Goal: Navigation & Orientation: Understand site structure

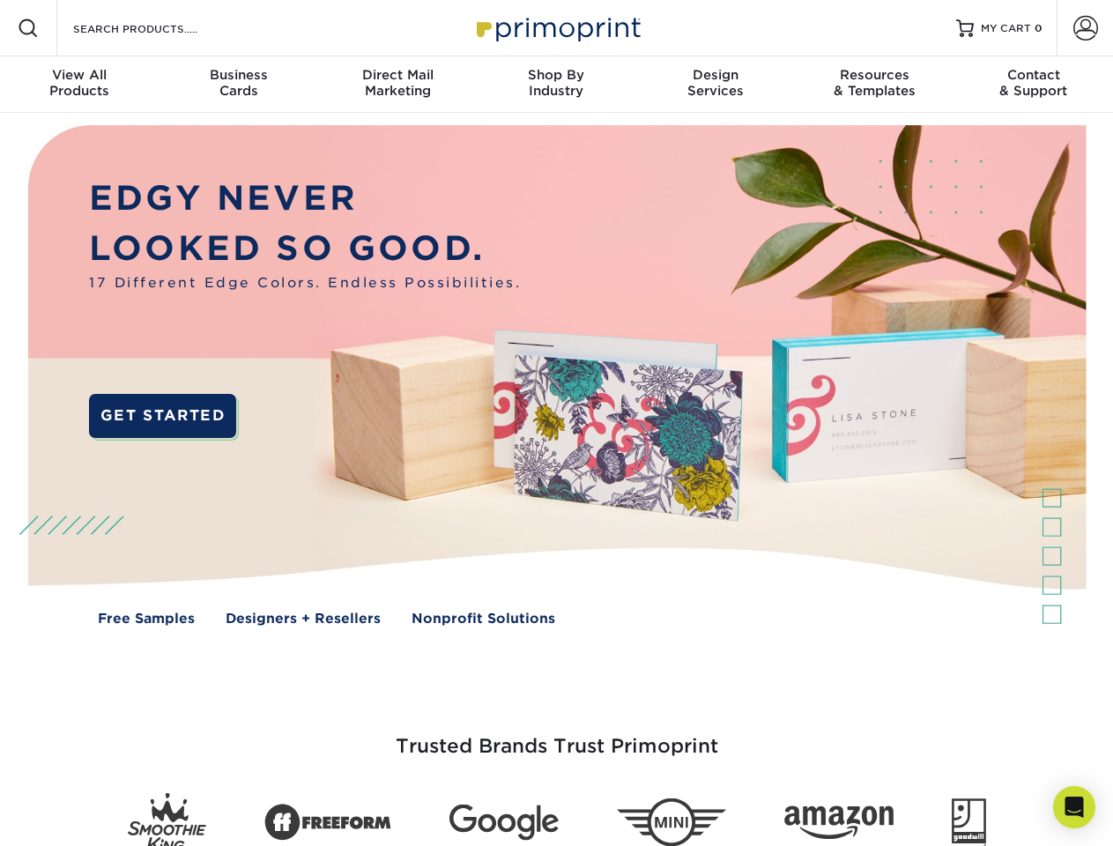
click at [556, 423] on img at bounding box center [555, 388] width 1101 height 551
click at [28, 28] on span at bounding box center [28, 28] width 21 height 21
click at [1084, 28] on span at bounding box center [1085, 28] width 25 height 25
click at [79, 85] on div "View All Products" at bounding box center [79, 83] width 159 height 32
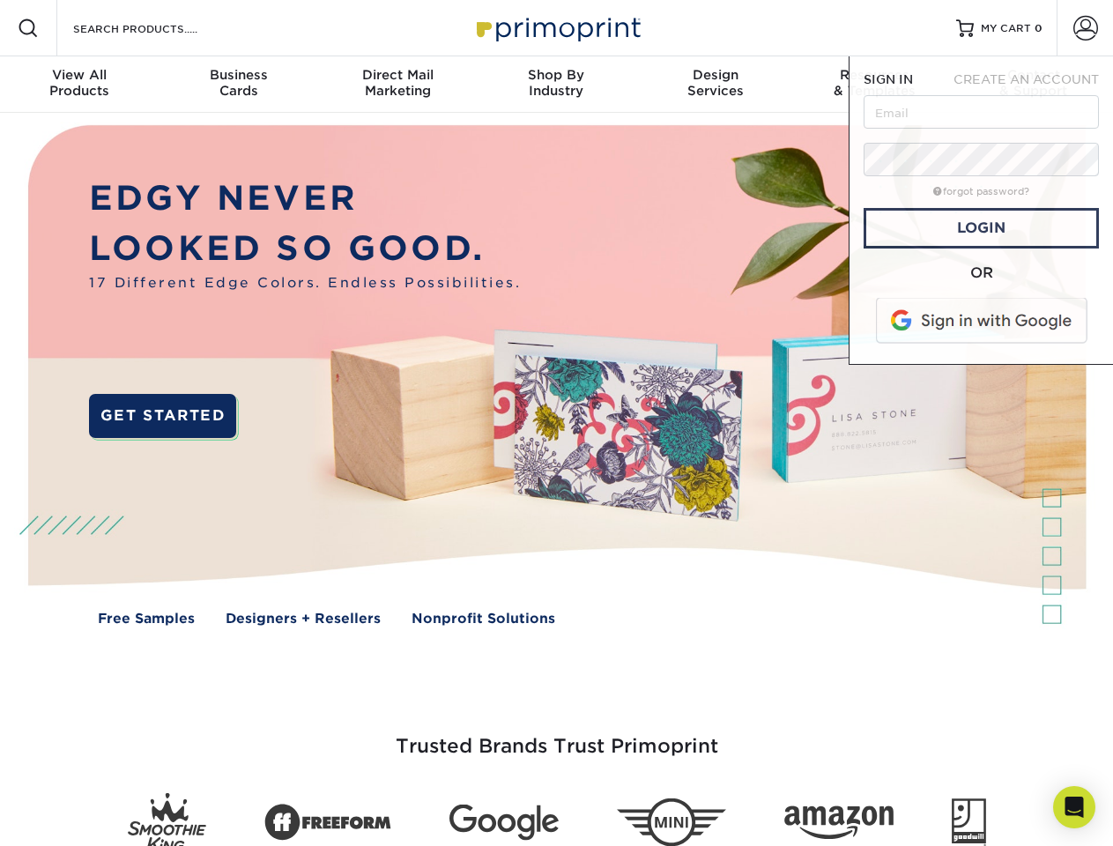
click at [238, 85] on div "Business Cards" at bounding box center [238, 83] width 159 height 32
click at [397, 85] on div "Direct Mail Marketing" at bounding box center [397, 83] width 159 height 32
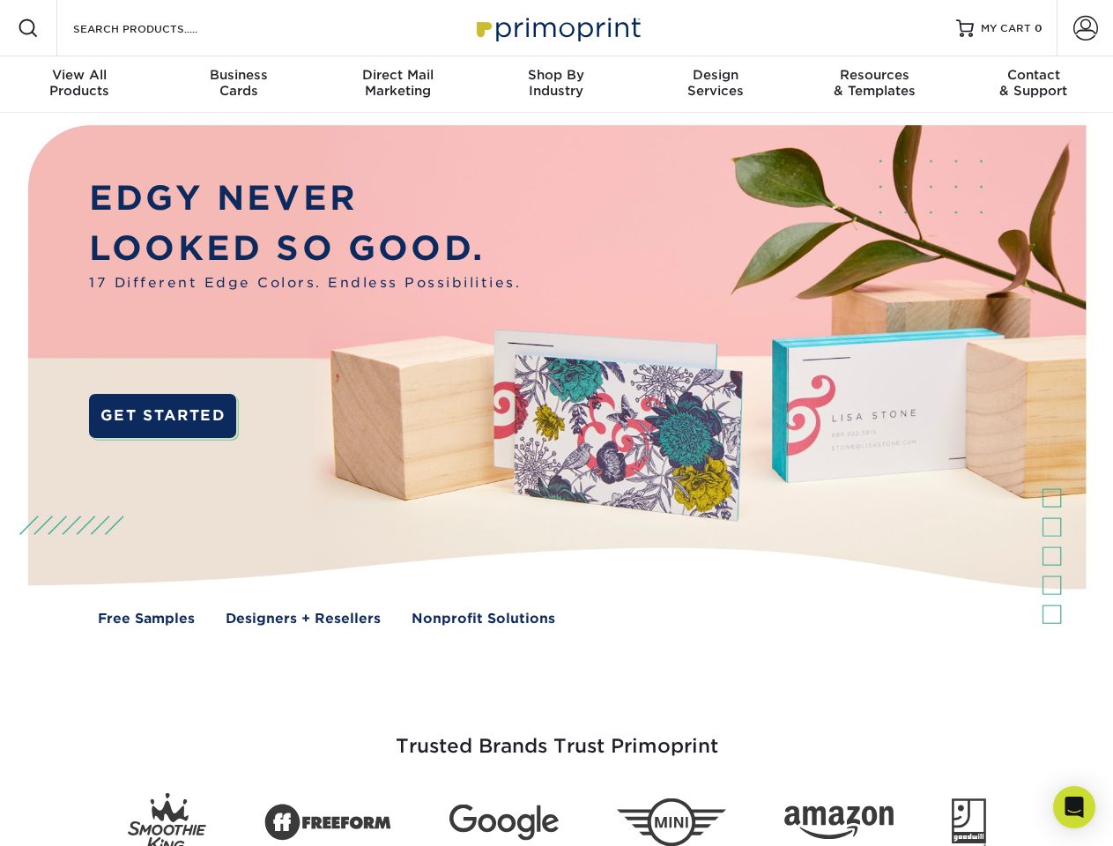
click at [556, 85] on div "Shop By Industry" at bounding box center [556, 83] width 159 height 32
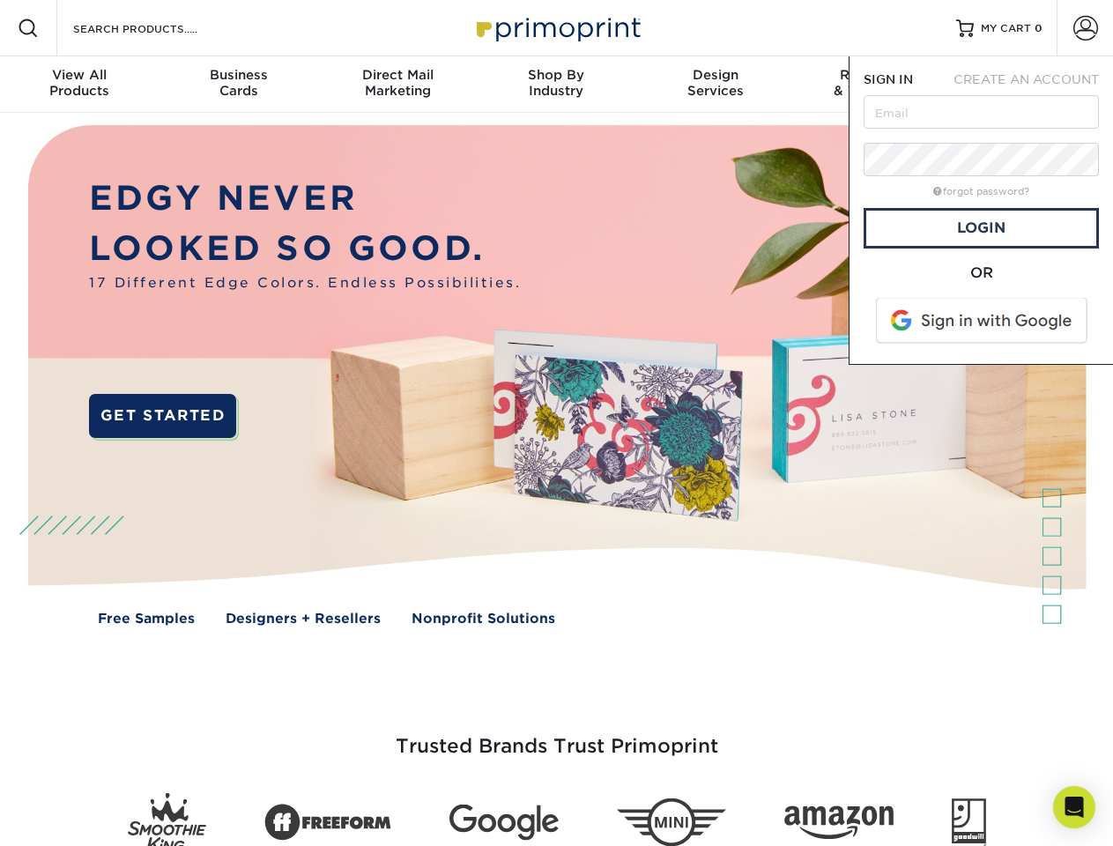
click at [715, 85] on div "Design Services" at bounding box center [715, 83] width 159 height 32
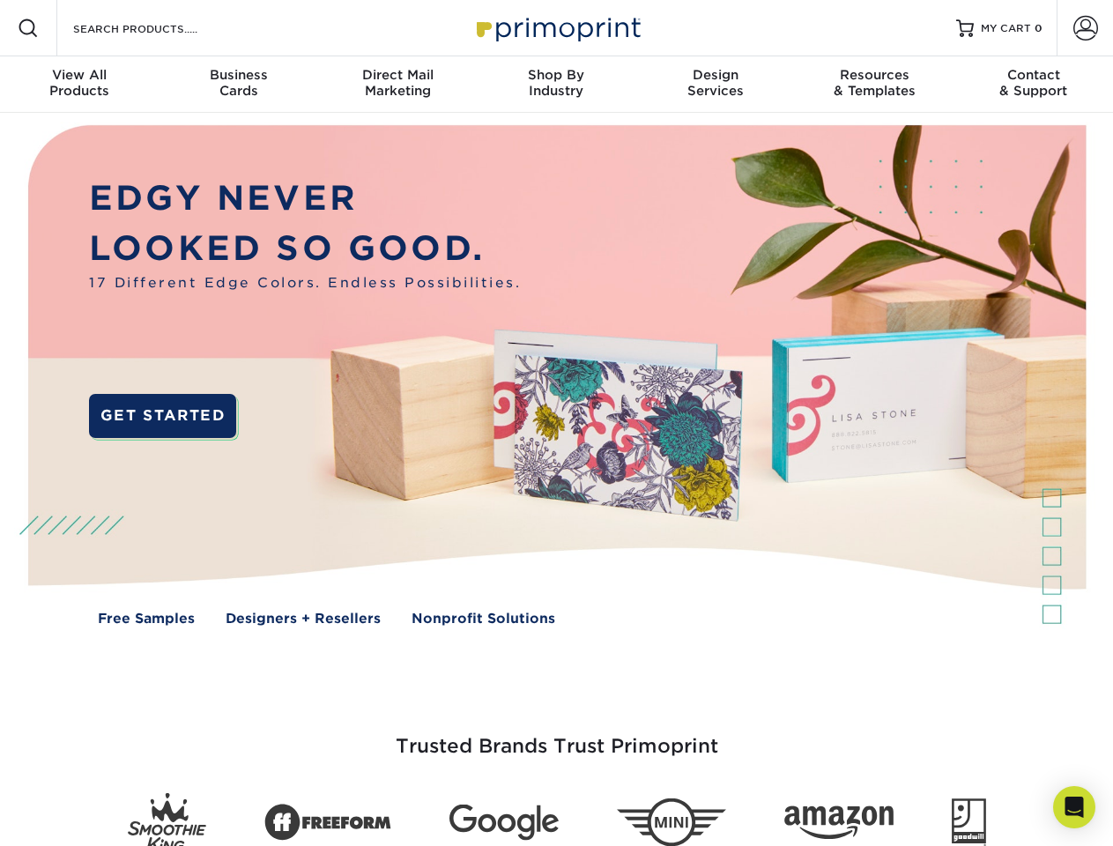
click at [874, 85] on span "SIGN IN" at bounding box center [887, 79] width 49 height 14
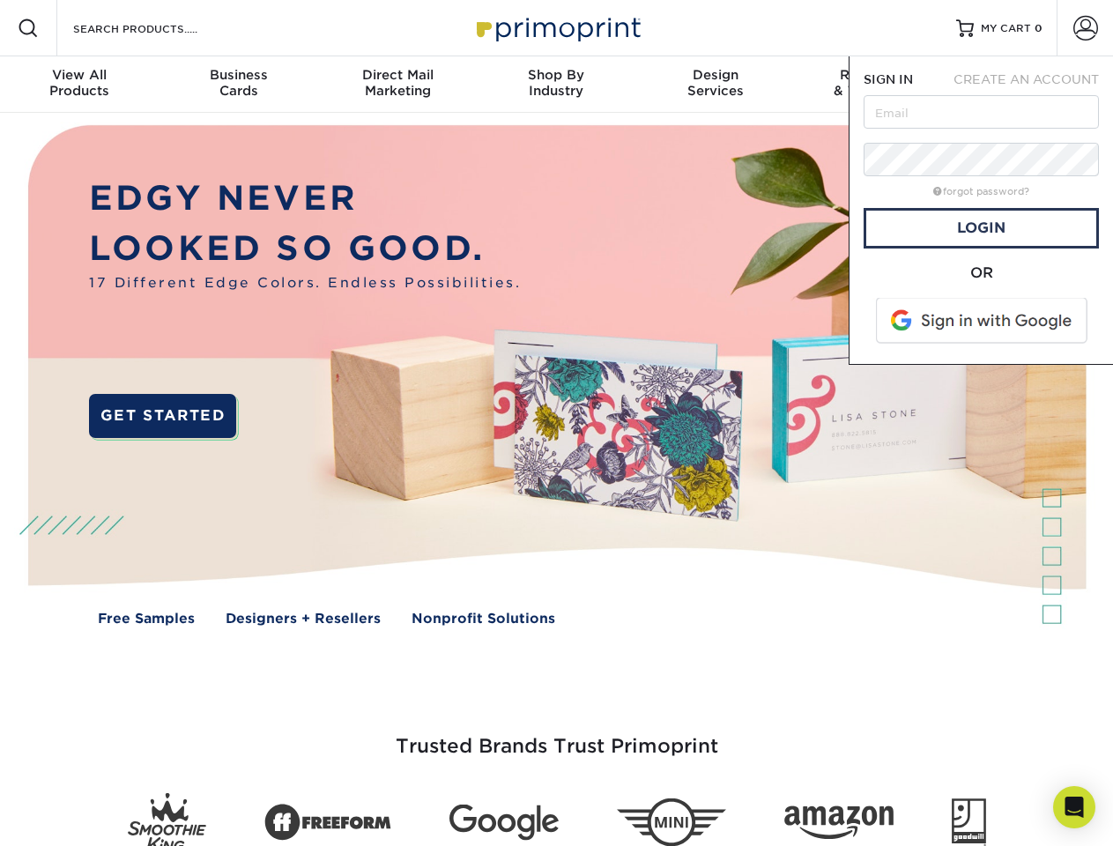
click at [1033, 85] on div "Contact & Support" at bounding box center [1033, 83] width 159 height 32
